Goal: Task Accomplishment & Management: Use online tool/utility

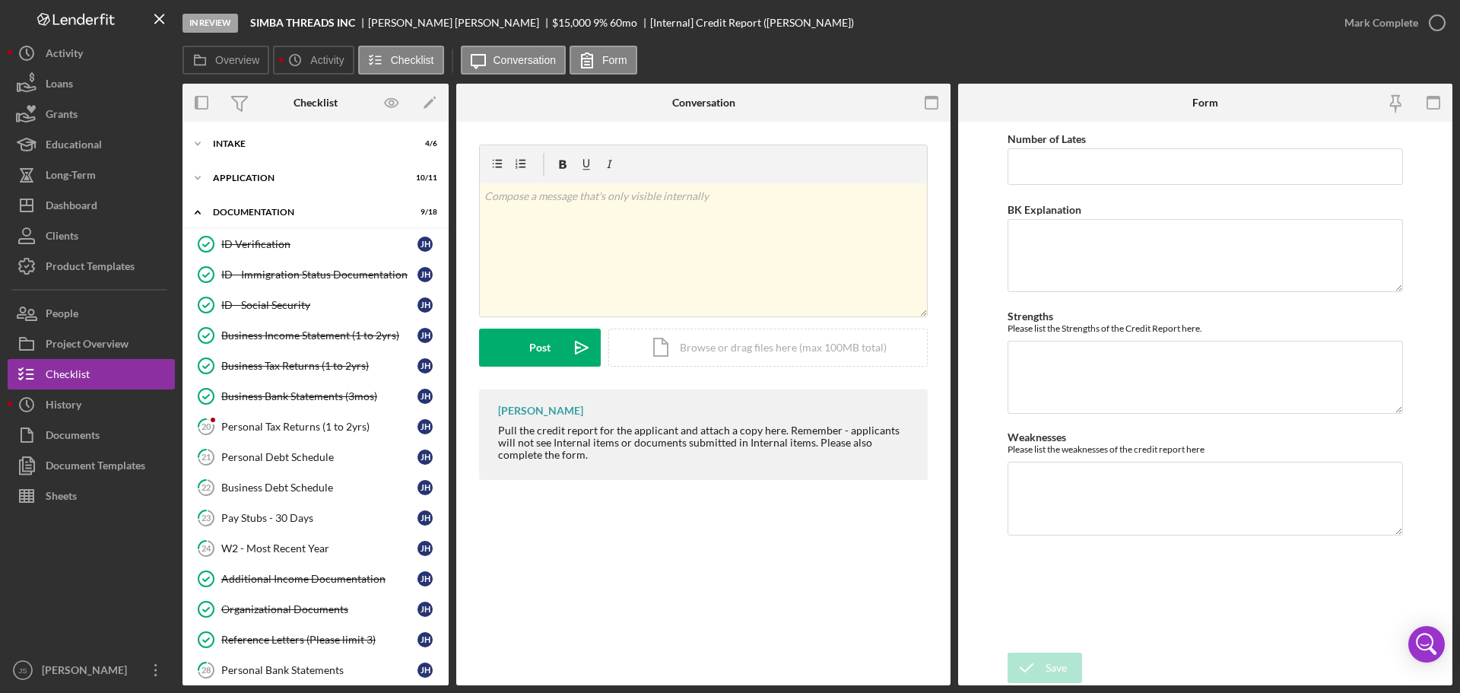
scroll to position [304, 0]
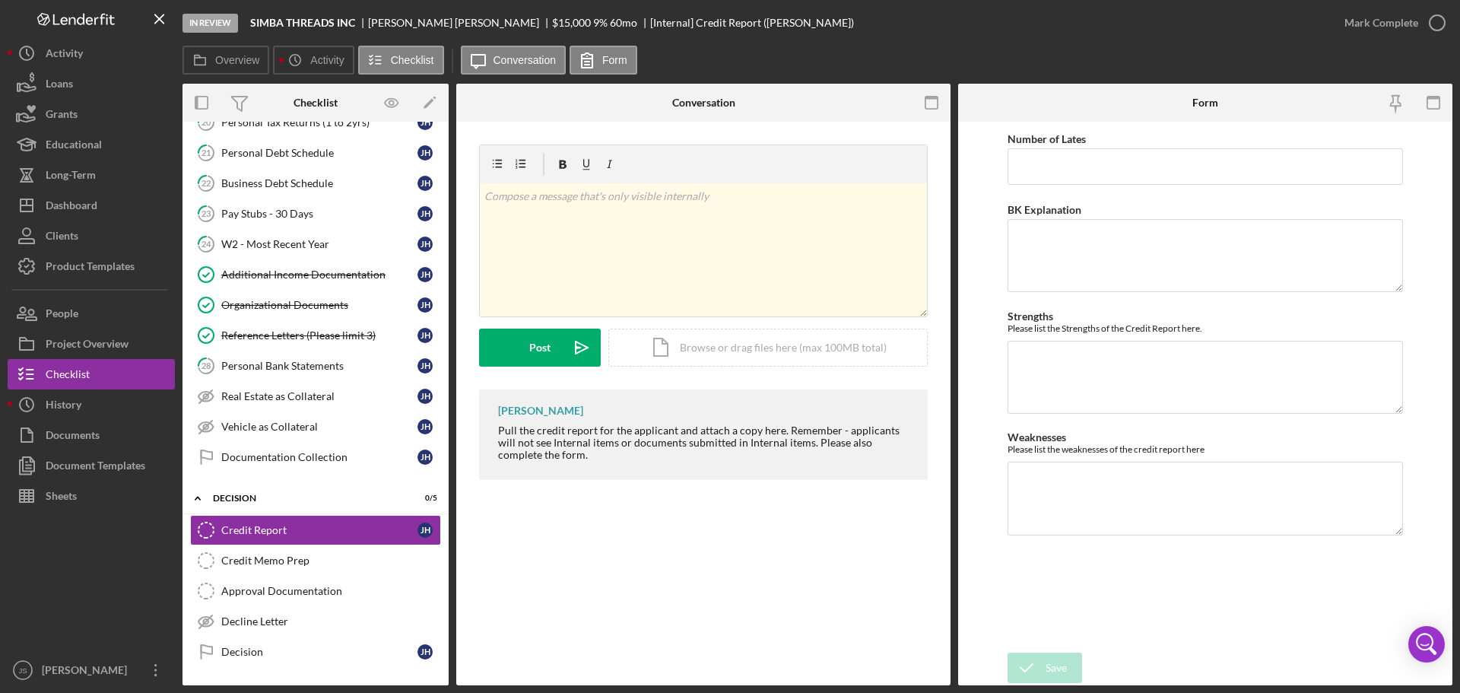
click at [492, 670] on div "Credit Report Credit Report v Color teal Color pink Remove color Add row above …" at bounding box center [703, 404] width 494 height 564
click at [97, 469] on div "Document Templates" at bounding box center [96, 467] width 100 height 34
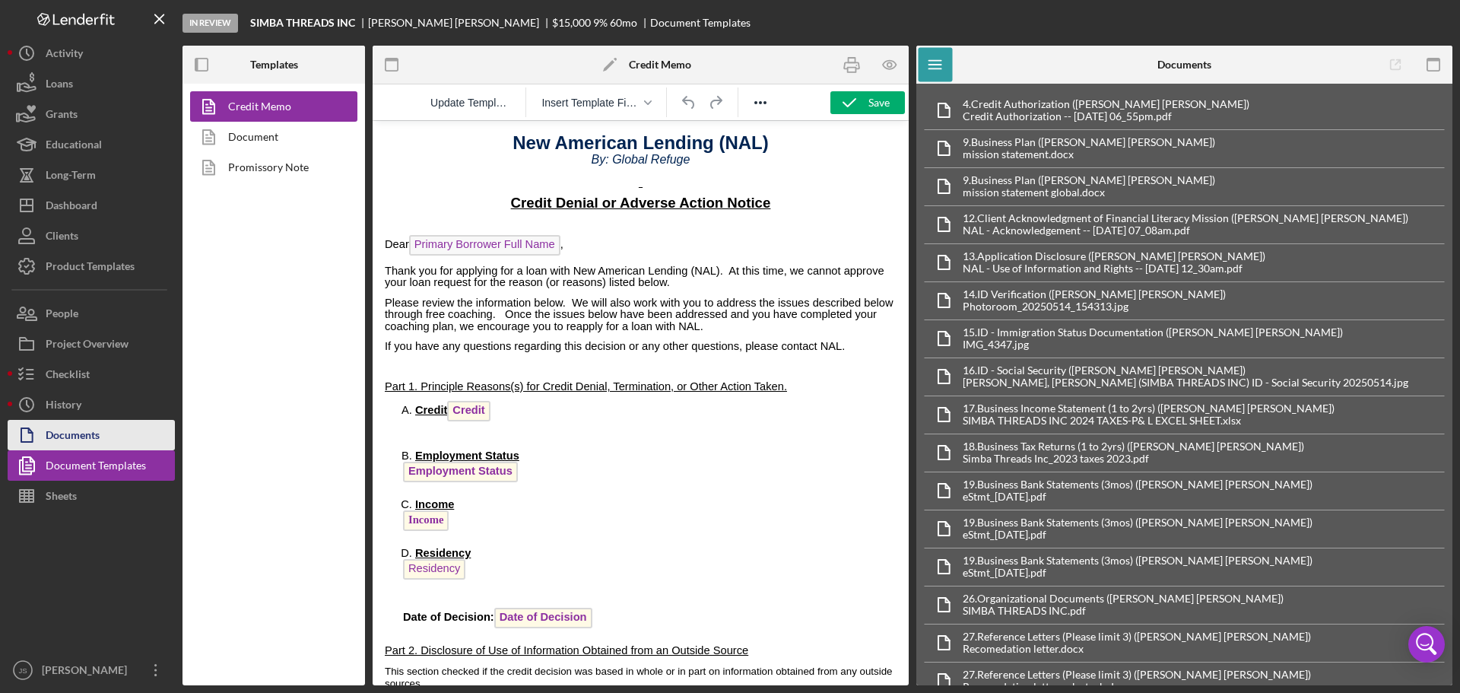
click at [89, 434] on div "Documents" at bounding box center [73, 437] width 54 height 34
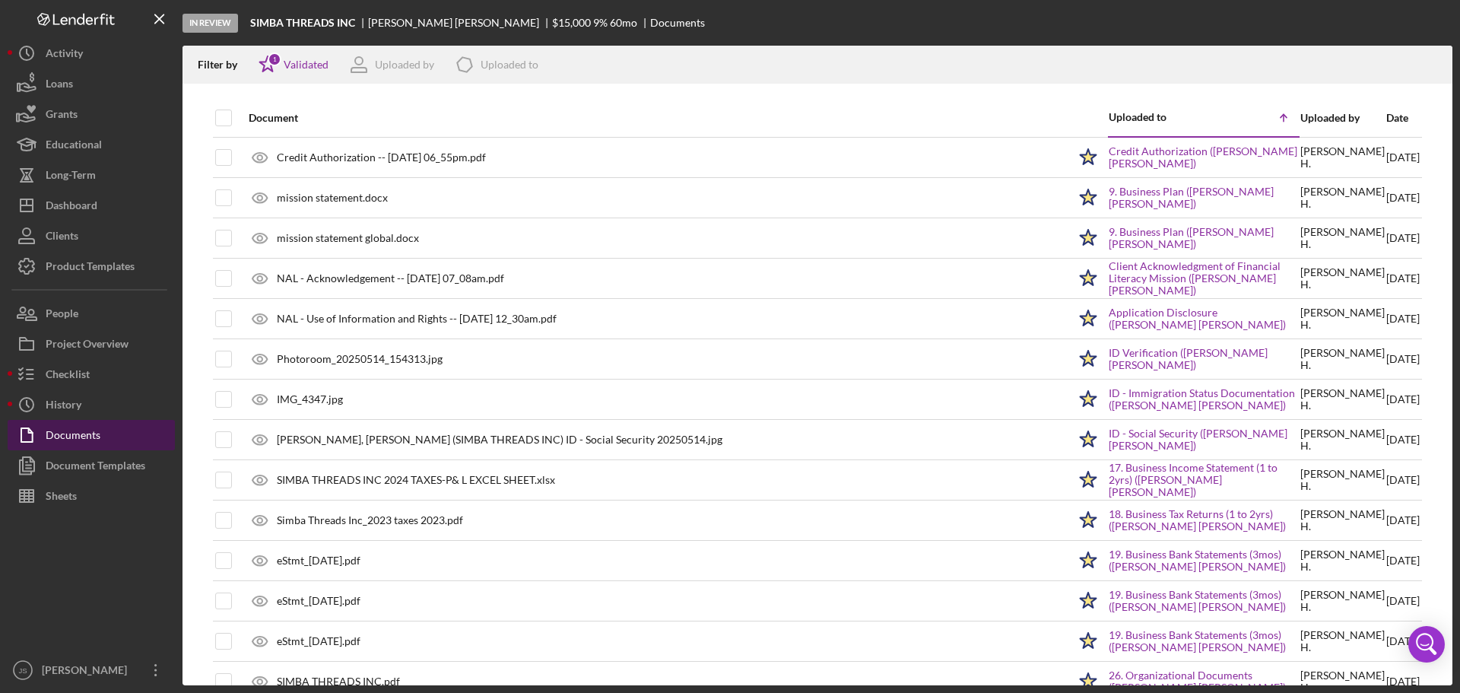
click at [90, 434] on div "Documents" at bounding box center [73, 437] width 55 height 34
click at [158, 19] on icon "Icon/Menu Close" at bounding box center [160, 19] width 34 height 34
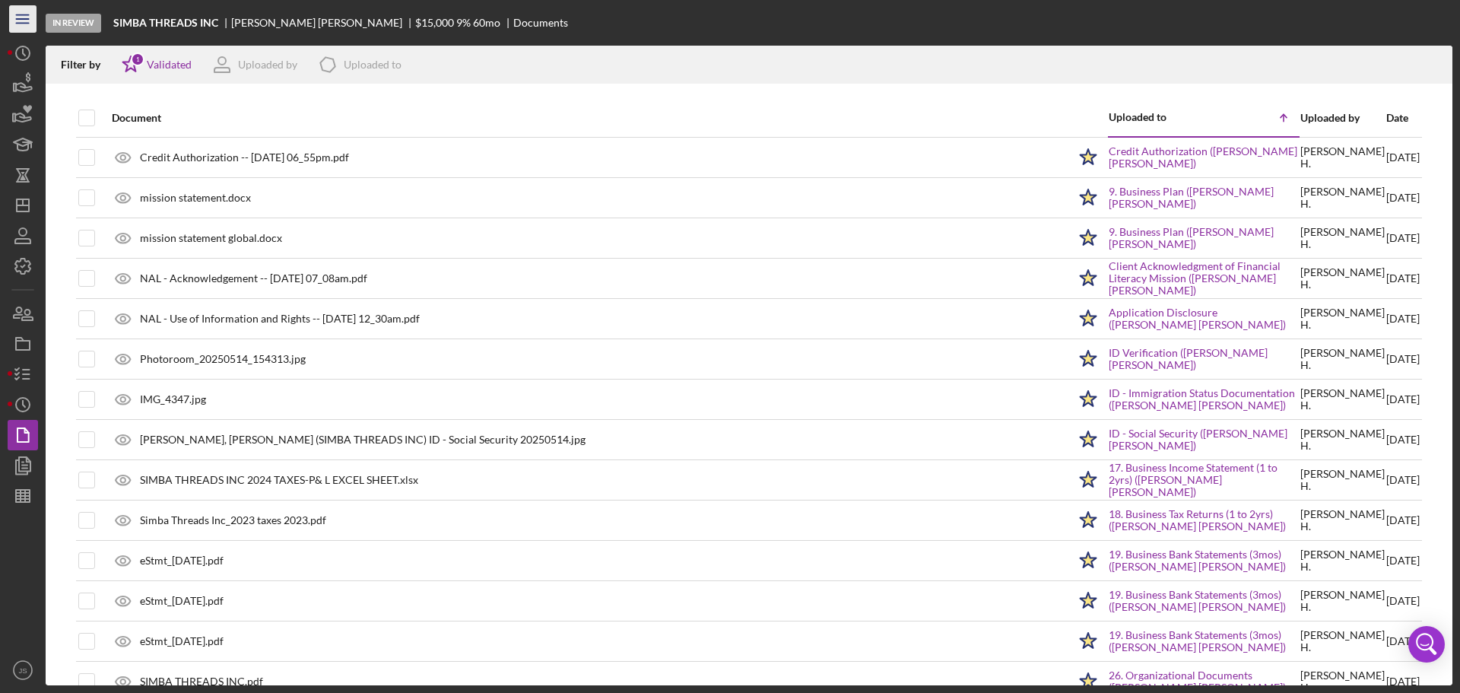
click at [23, 23] on line "button" at bounding box center [22, 23] width 12 height 0
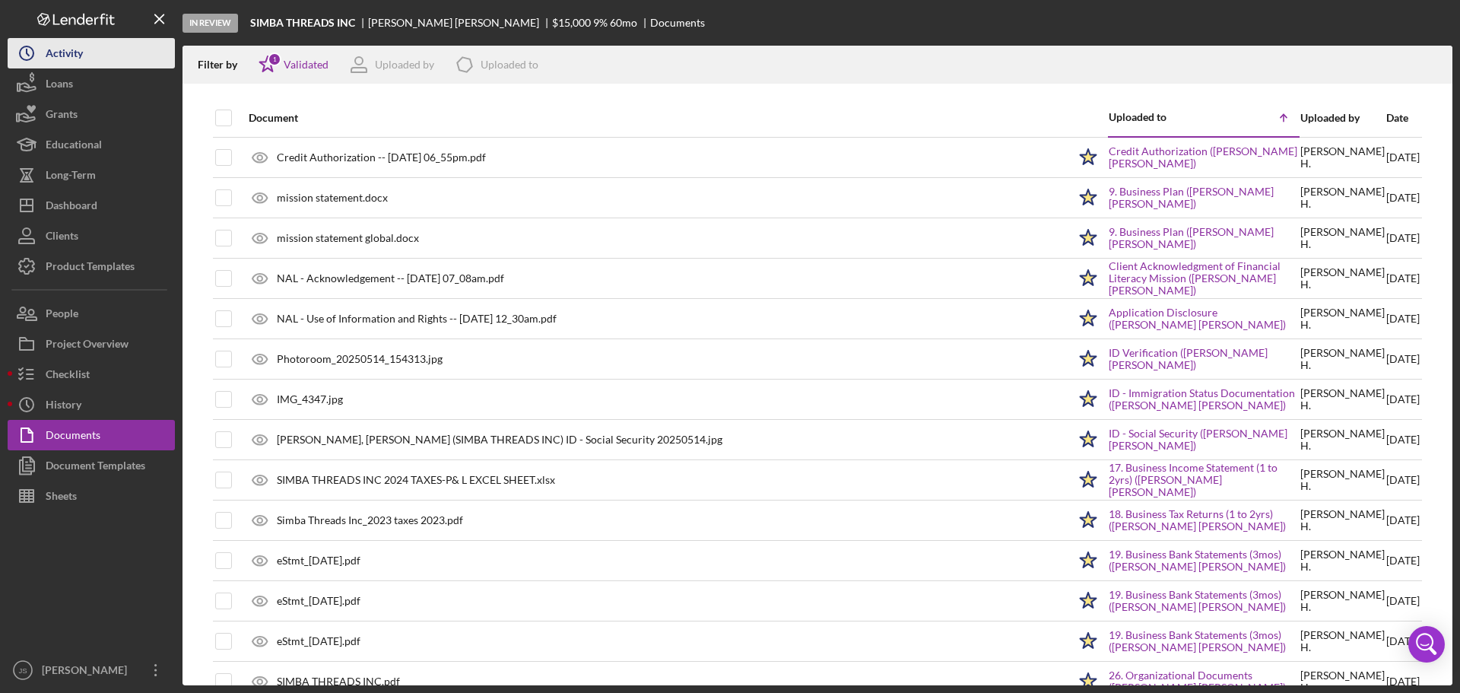
click at [73, 55] on div "Activity" at bounding box center [64, 55] width 37 height 34
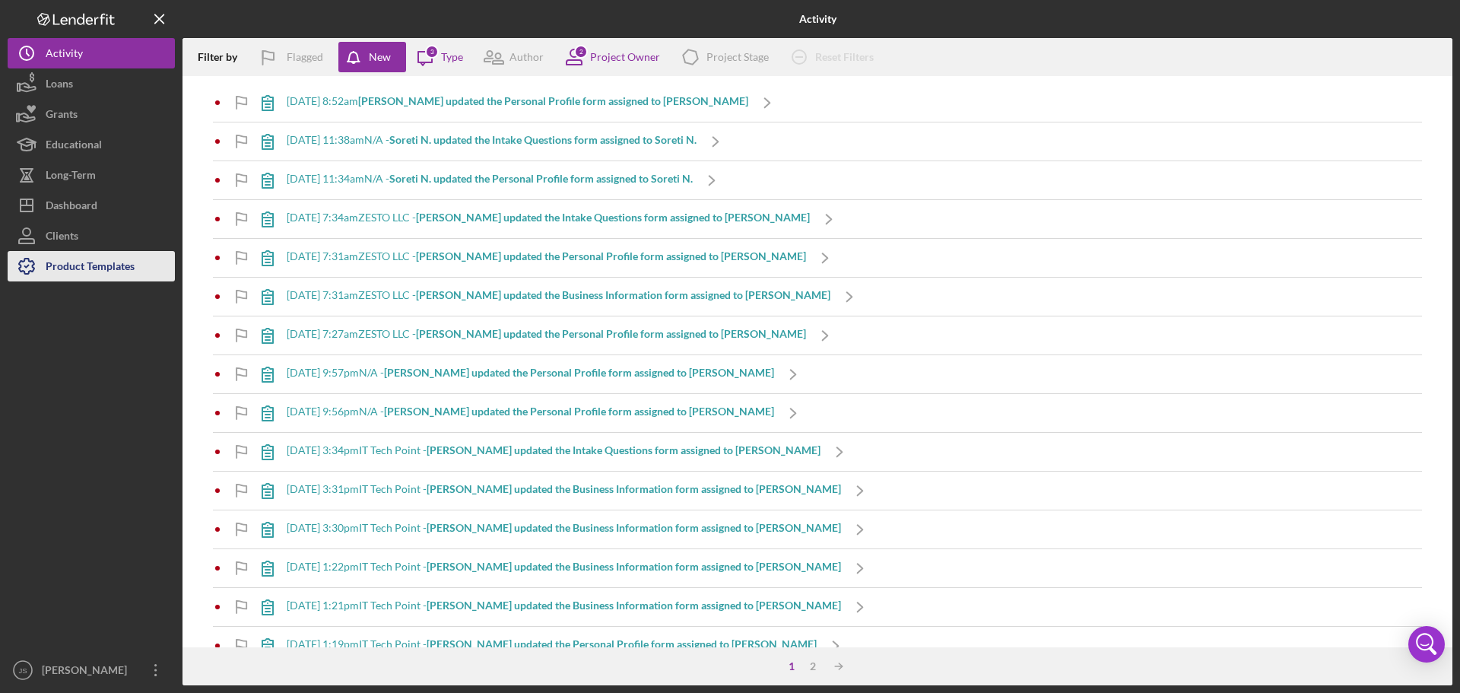
click at [80, 269] on div "Product Templates" at bounding box center [90, 268] width 89 height 34
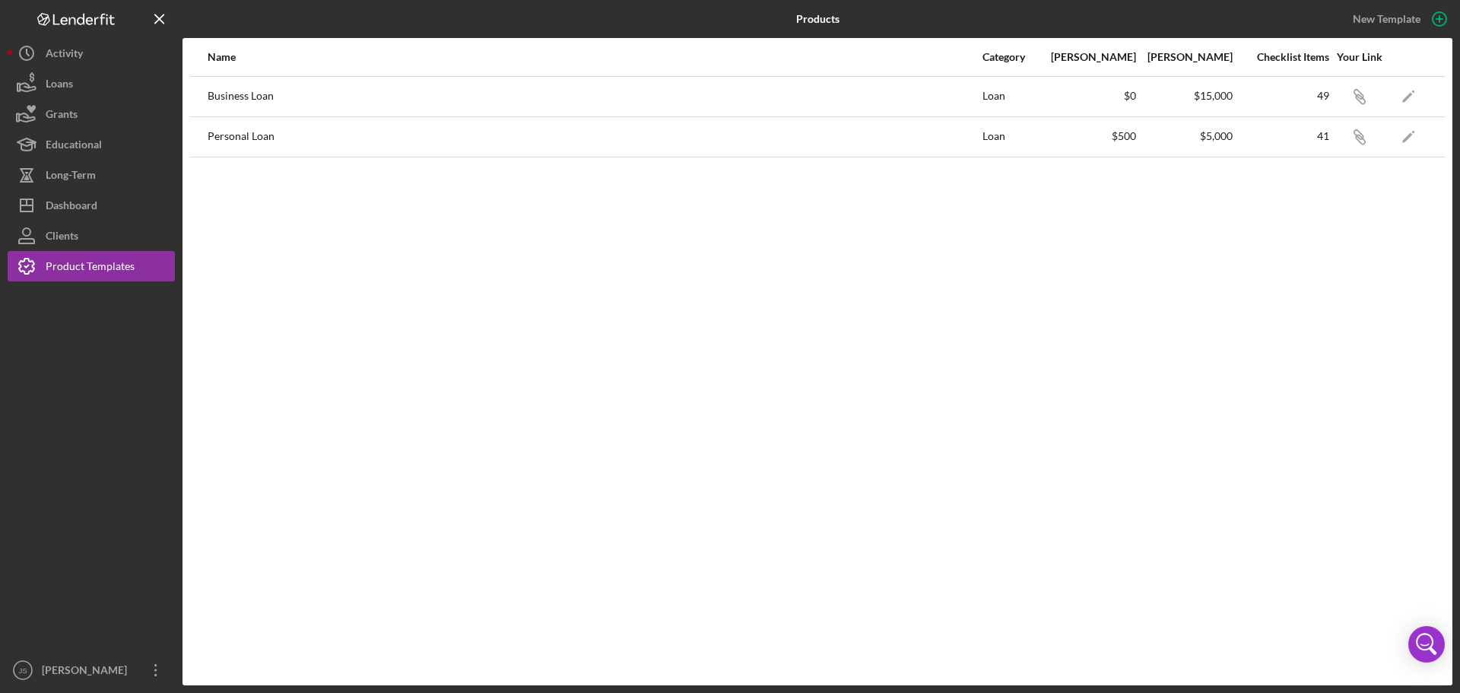
click at [232, 102] on div "Business Loan" at bounding box center [595, 97] width 774 height 38
click at [1405, 97] on icon "Icon/Edit" at bounding box center [1409, 96] width 34 height 34
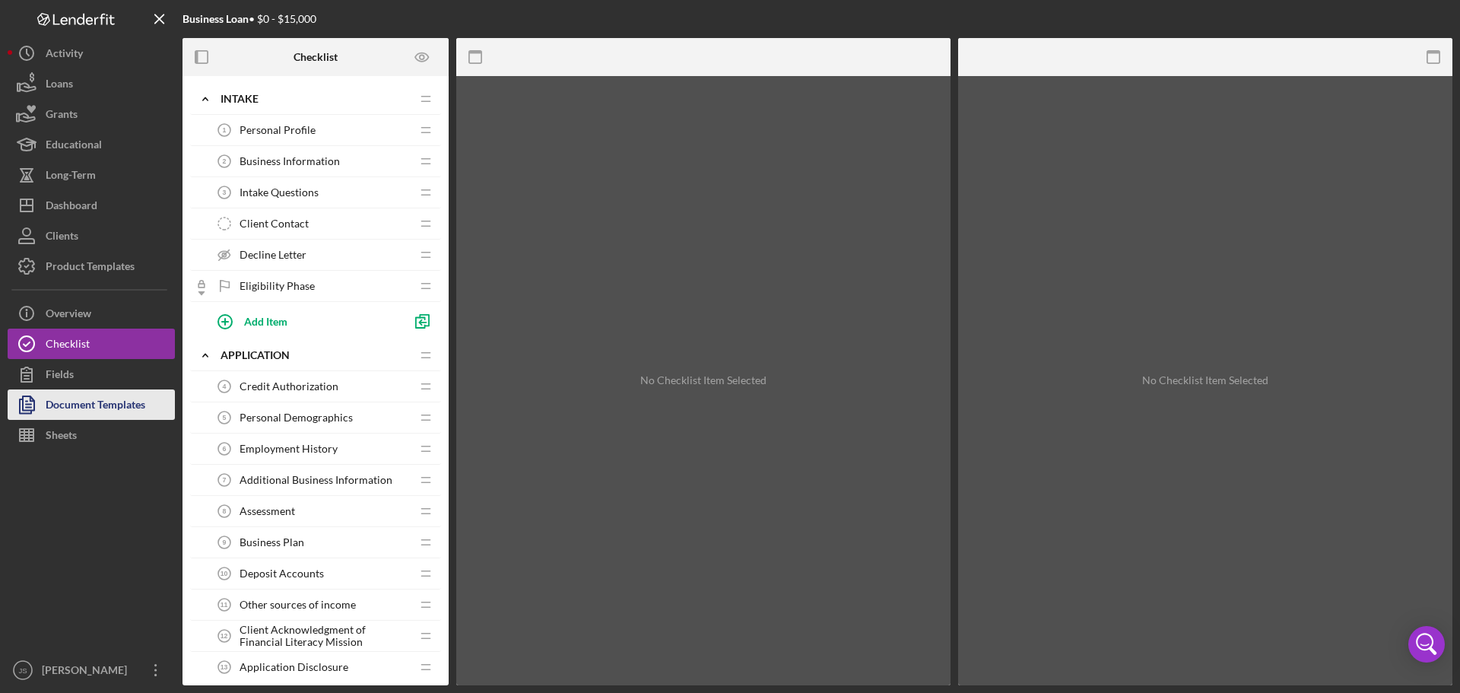
click at [91, 407] on div "Document Templates" at bounding box center [96, 406] width 100 height 34
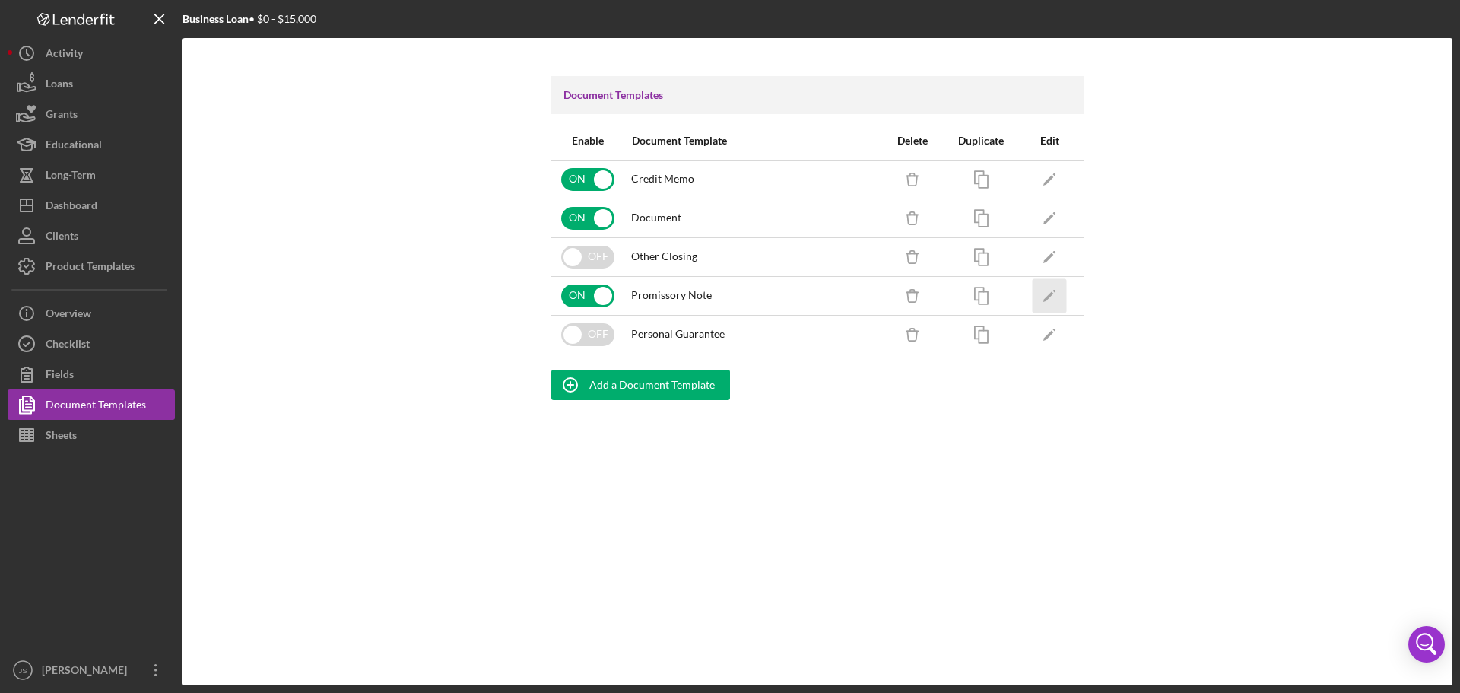
click at [1043, 299] on icon "Icon/Edit" at bounding box center [1050, 295] width 34 height 34
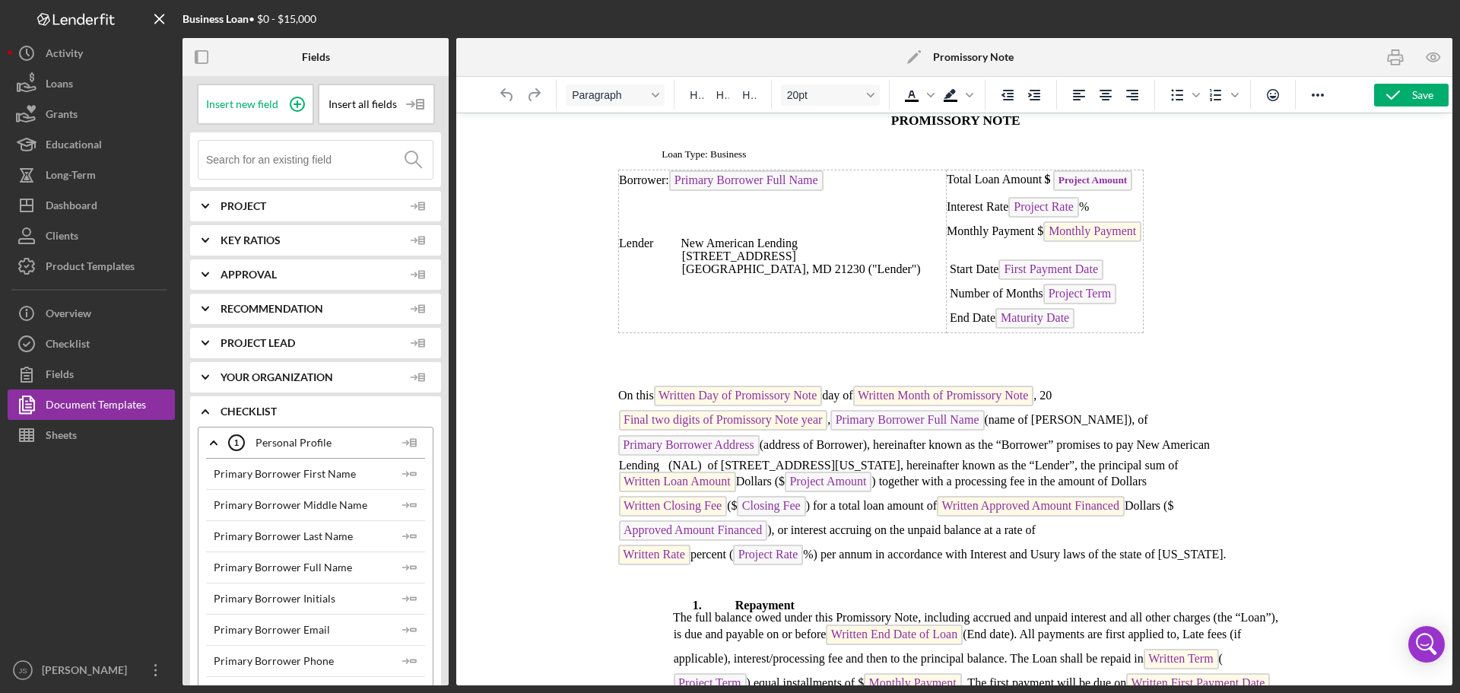
scroll to position [152, 0]
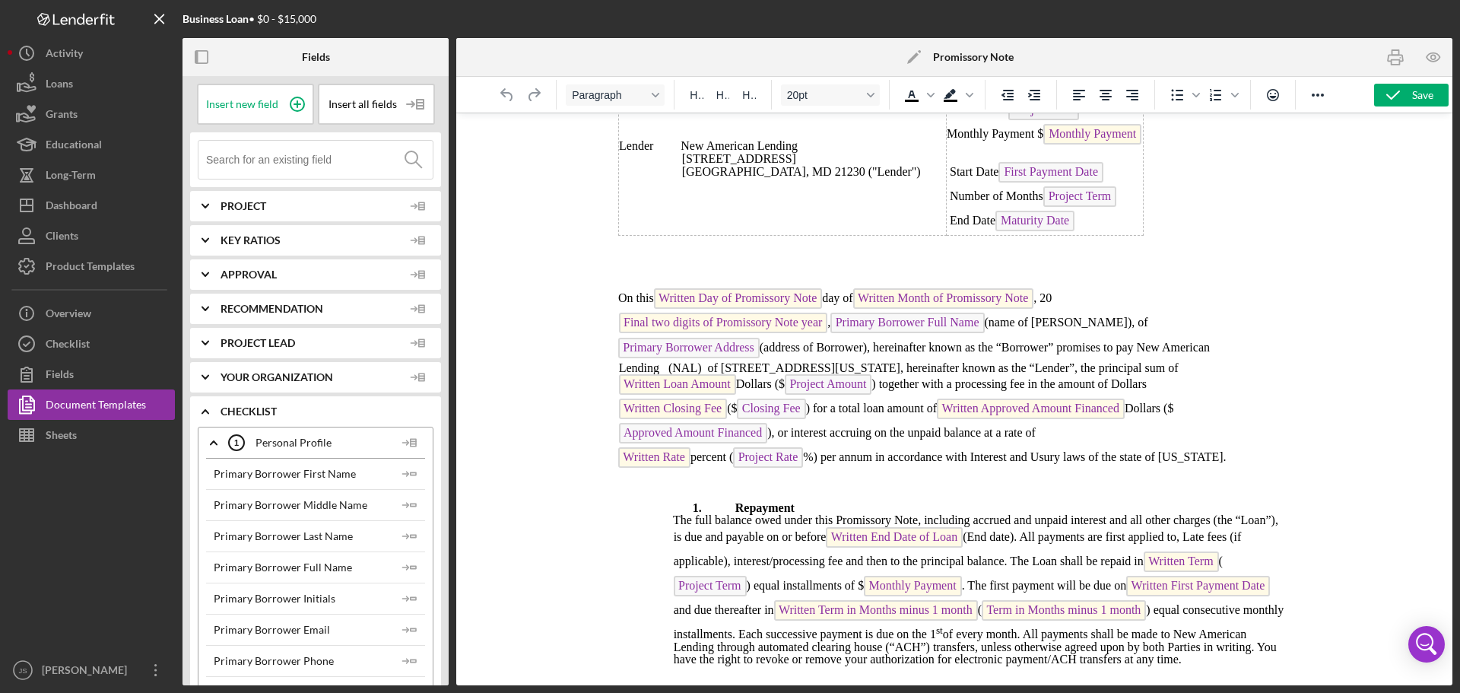
drag, startPoint x: 1188, startPoint y: 422, endPoint x: 985, endPoint y: 482, distance: 211.8
click at [987, 472] on p "Written Rate percent ( Project Rate %) per annum in accordance with Interest an…" at bounding box center [929, 459] width 623 height 24
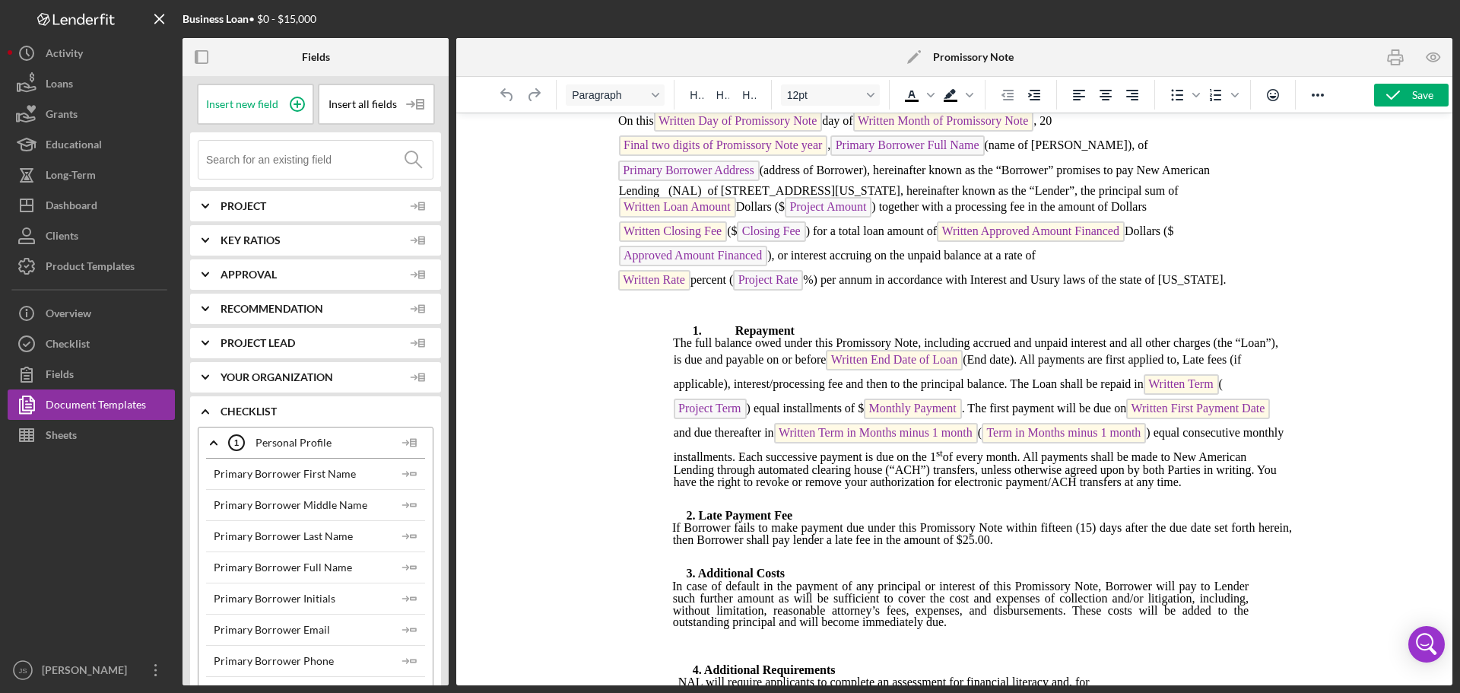
scroll to position [304, 0]
